Goal: Register for event/course

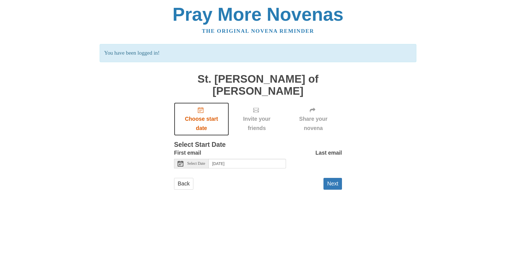
click at [200, 114] on span "Choose start date" at bounding box center [202, 123] width 44 height 18
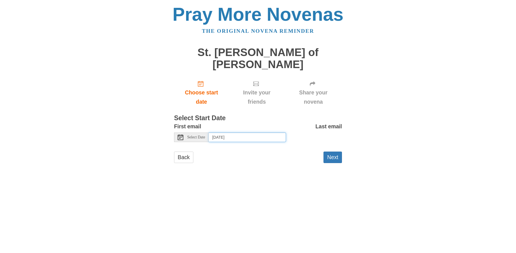
click at [257, 132] on input "Thursday, August 21st, 2025" at bounding box center [247, 137] width 77 height 10
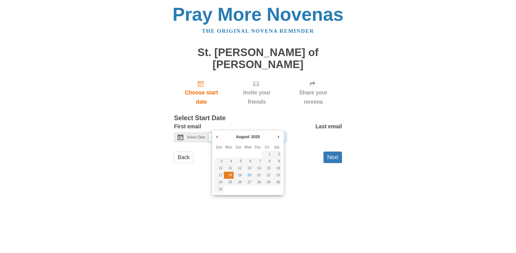
type input "Monday, August 18th"
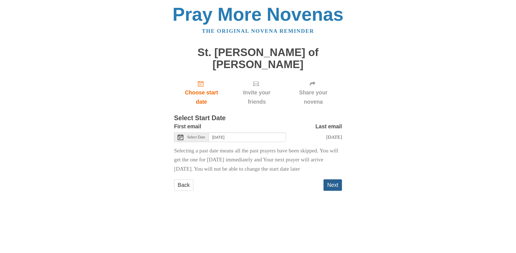
click at [330, 188] on button "Next" at bounding box center [332, 184] width 18 height 11
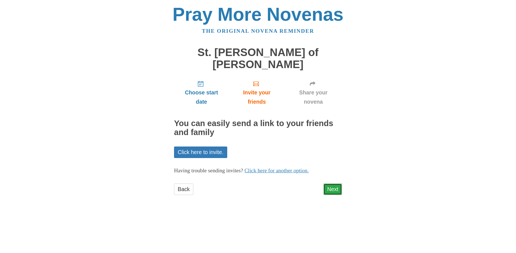
click at [330, 183] on link "Next" at bounding box center [332, 188] width 18 height 11
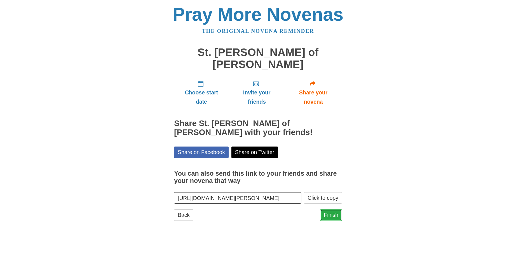
click at [328, 209] on link "Finish" at bounding box center [331, 214] width 22 height 11
